Goal: Transaction & Acquisition: Subscribe to service/newsletter

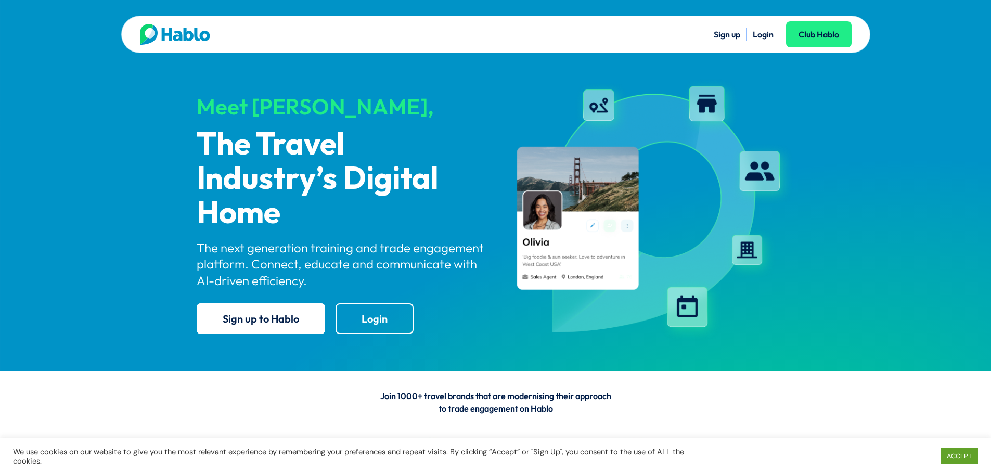
click at [735, 31] on link "Sign up" at bounding box center [727, 34] width 27 height 10
click at [731, 37] on link "Sign up" at bounding box center [727, 34] width 27 height 10
click at [711, 32] on ul "Sign up Login Club Hablo" at bounding box center [674, 35] width 356 height 14
click at [726, 39] on link "Sign up" at bounding box center [727, 34] width 27 height 10
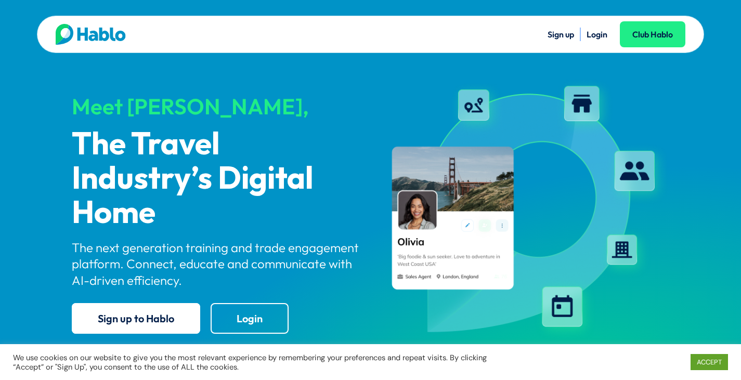
click at [597, 36] on link "Login" at bounding box center [597, 34] width 21 height 10
